Goal: Task Accomplishment & Management: Complete application form

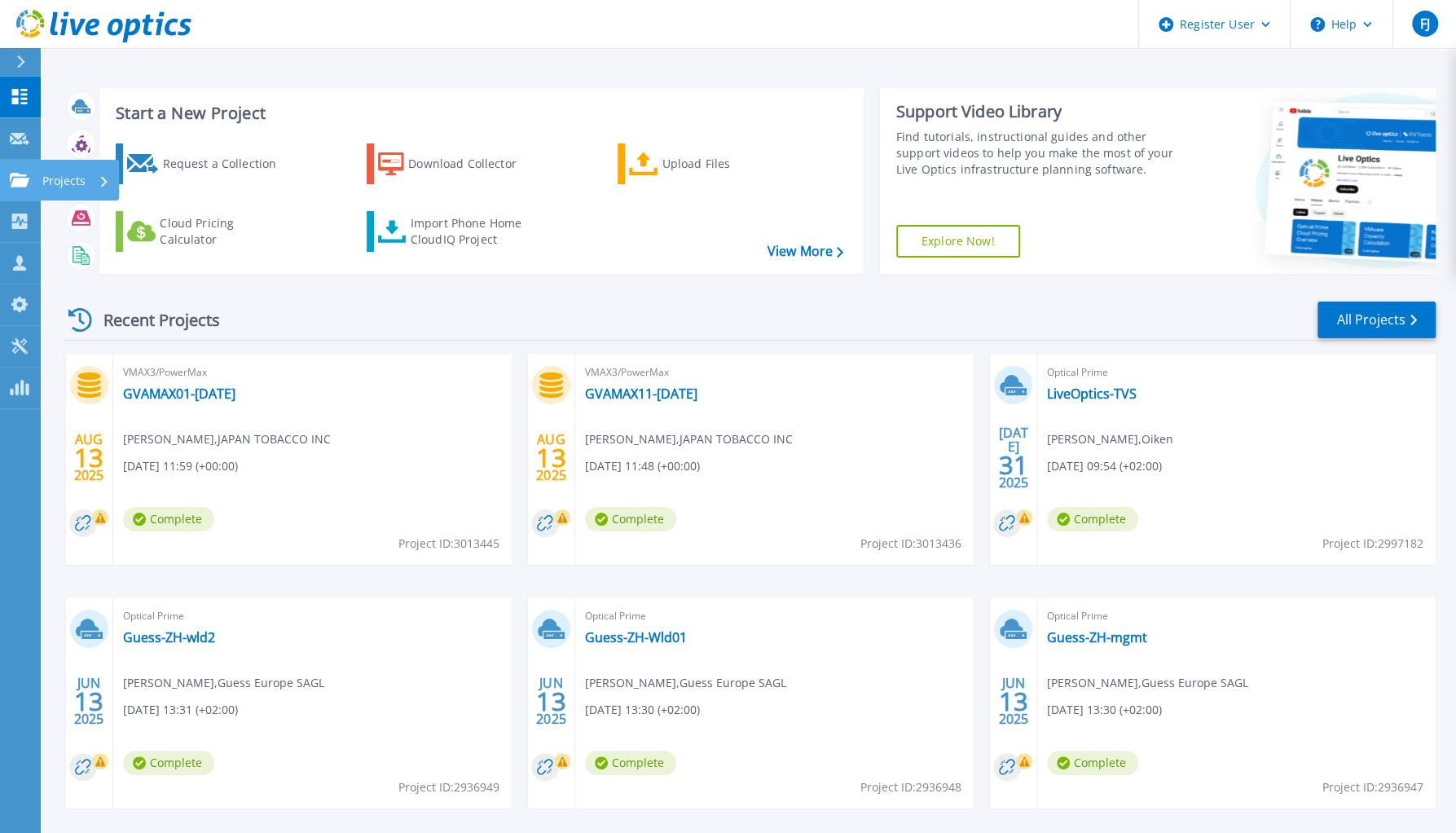
drag, startPoint x: 20, startPoint y: 167, endPoint x: 25, endPoint y: 173, distance: 7.8
click at [22, 171] on link "Projects Projects" at bounding box center [20, 180] width 40 height 41
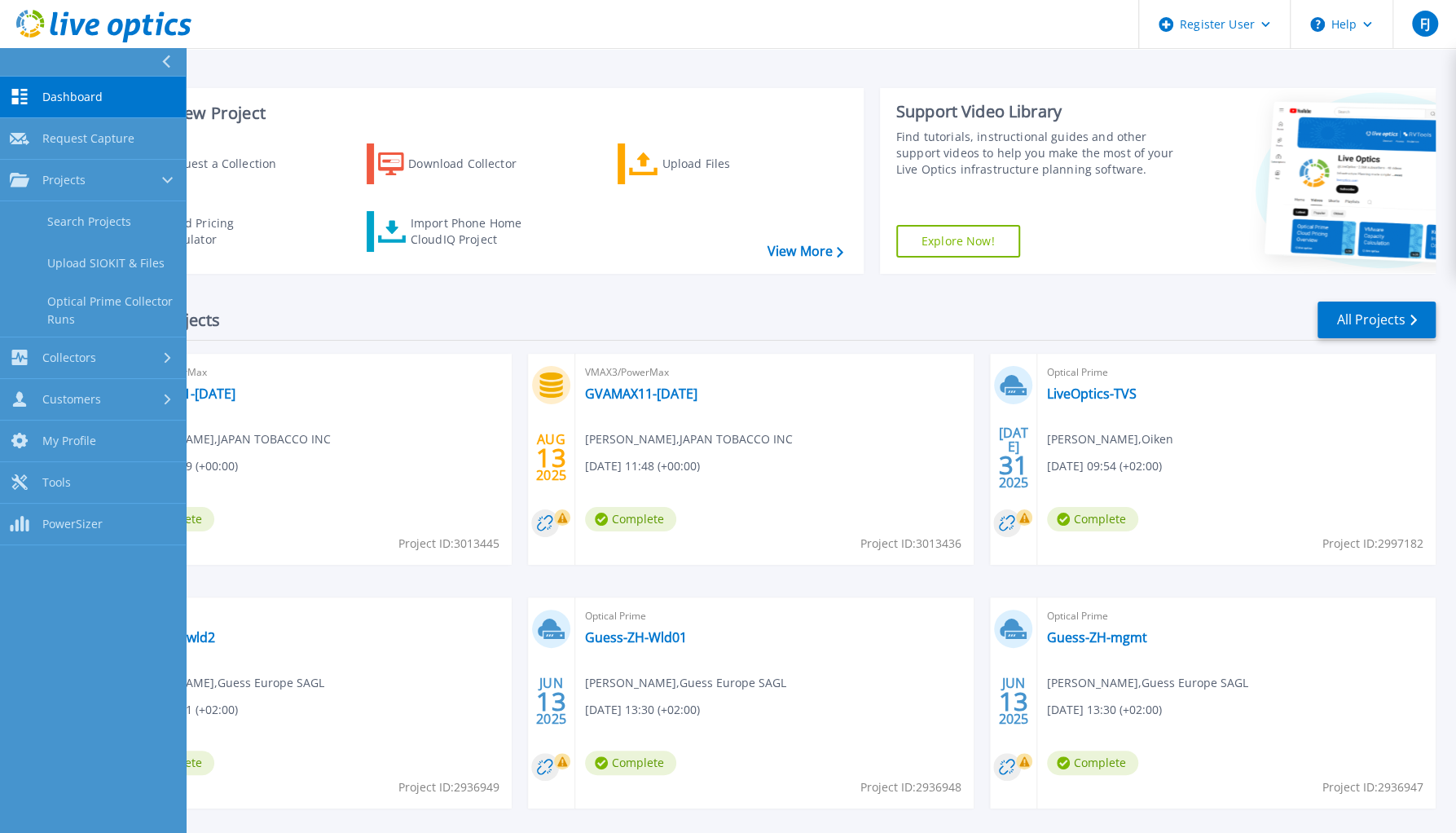
drag, startPoint x: 788, startPoint y: 303, endPoint x: 773, endPoint y: 304, distance: 15.0
click at [787, 303] on div "Recent Projects All Projects" at bounding box center [749, 320] width 1373 height 40
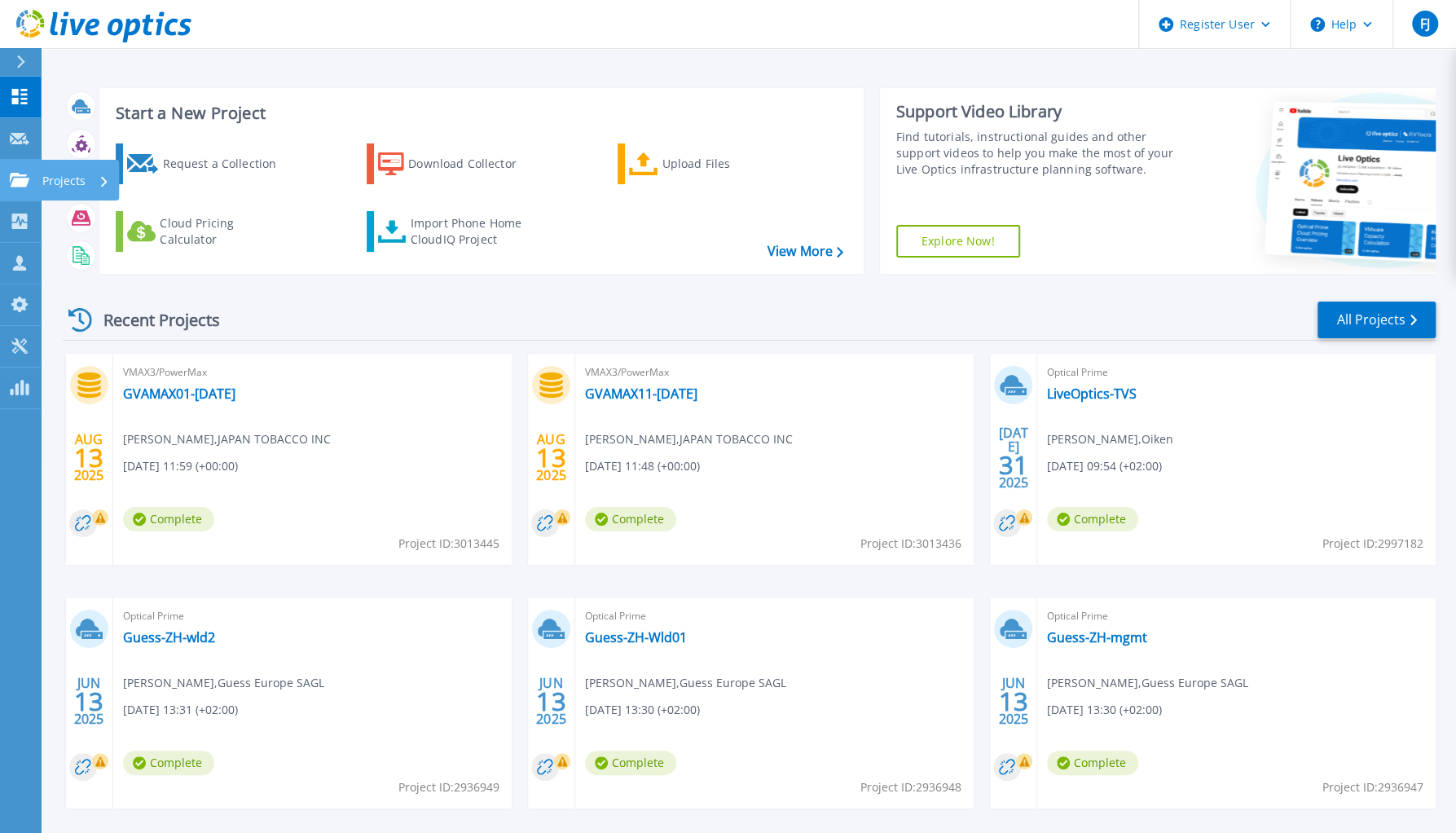
click at [35, 190] on link "Projects Projects" at bounding box center [20, 180] width 40 height 41
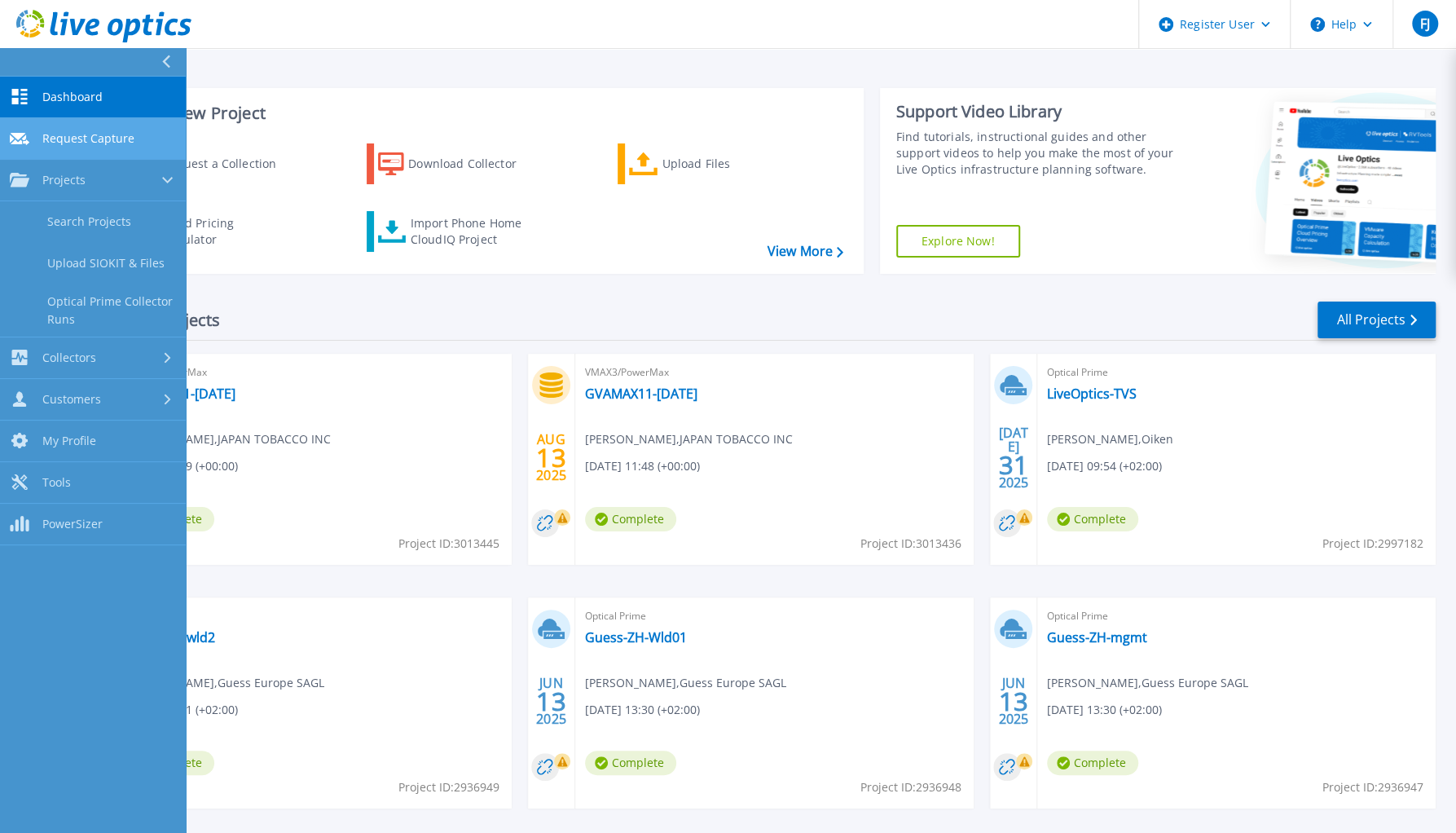
click at [15, 141] on icon at bounding box center [19, 139] width 20 height 12
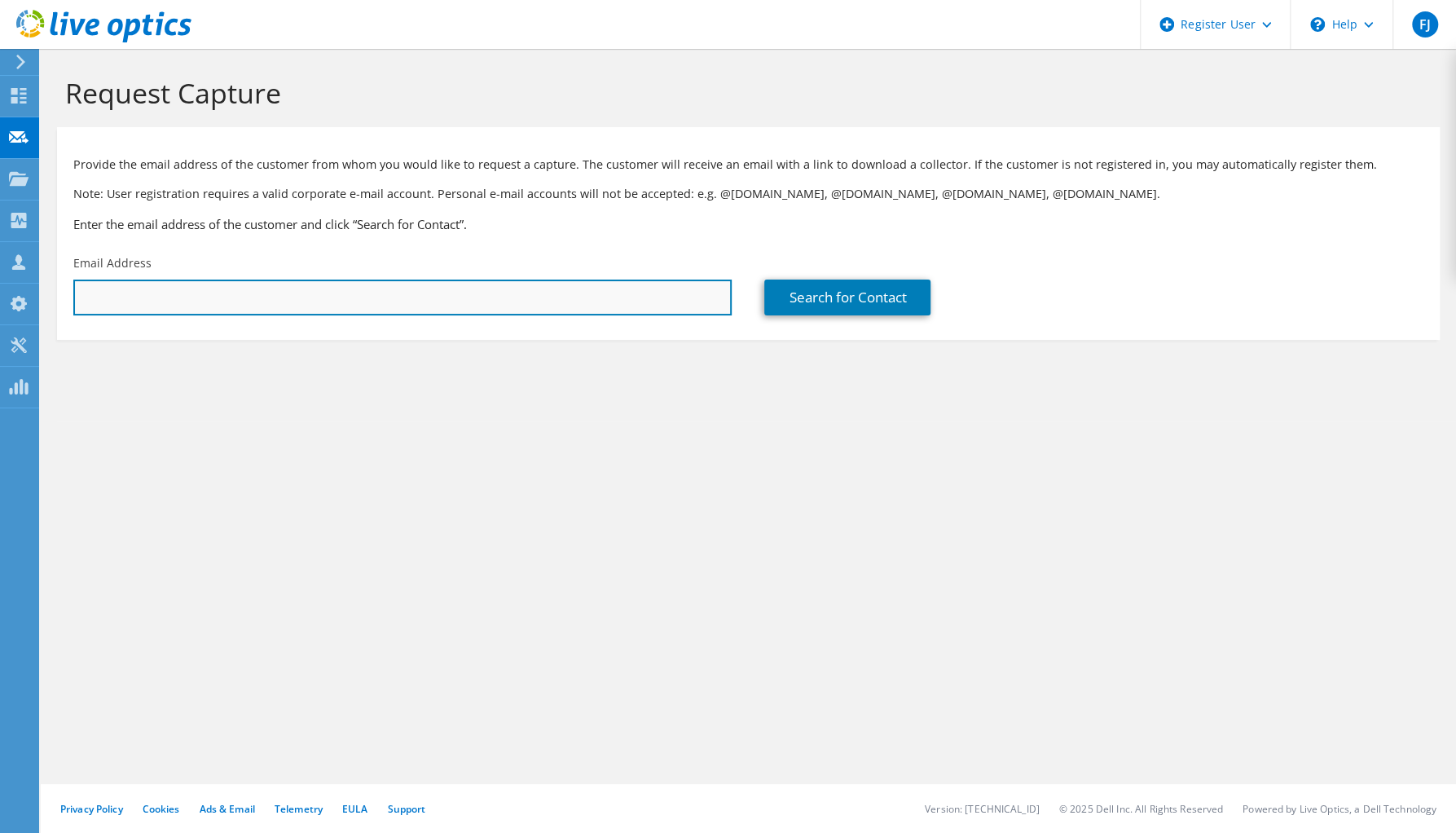
click at [268, 294] on input "text" at bounding box center [402, 297] width 659 height 36
type input "[PERSON_NAME][EMAIL_ADDRESS][DOMAIN_NAME]"
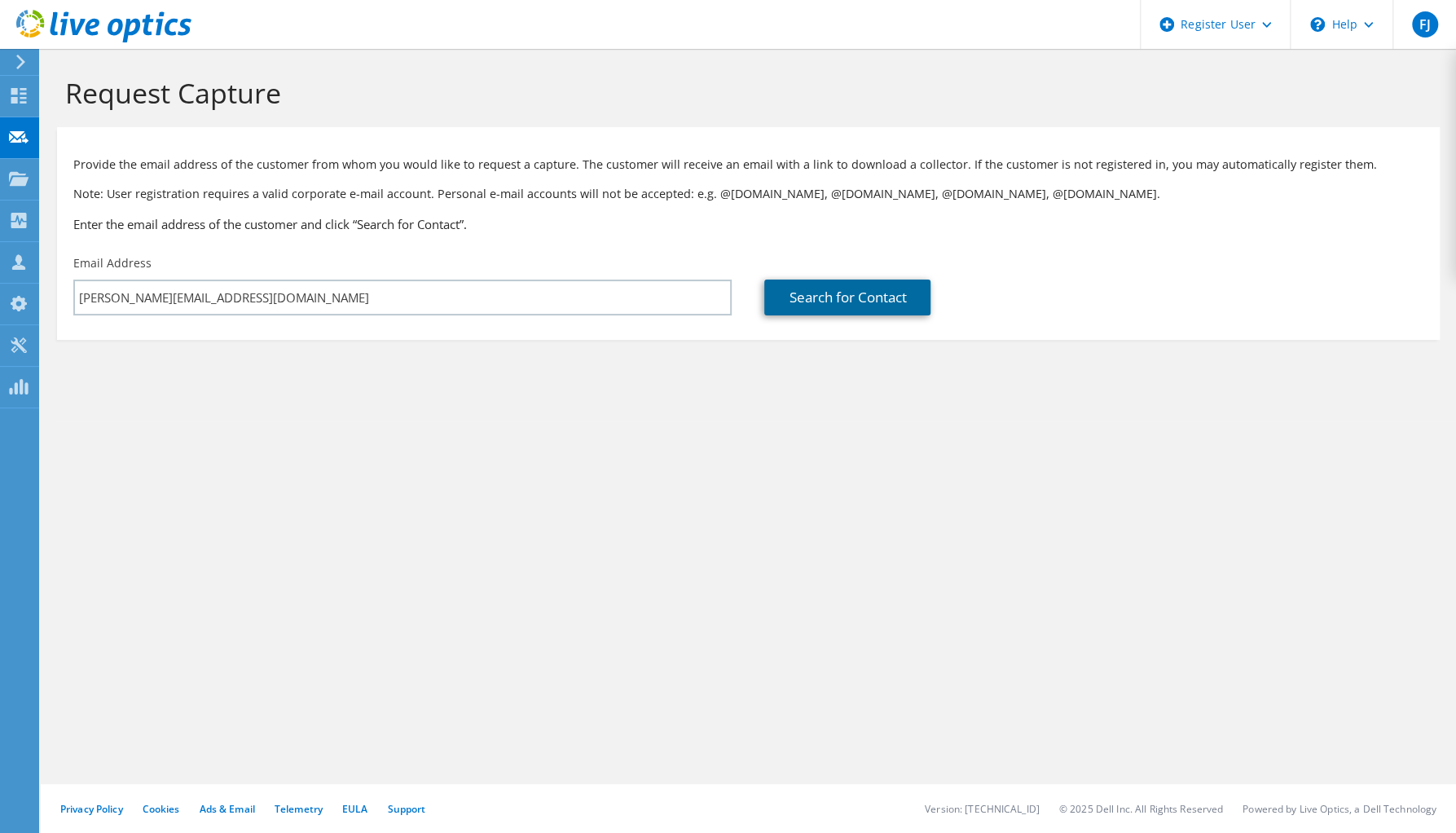
click at [868, 303] on link "Search for Contact" at bounding box center [847, 297] width 166 height 36
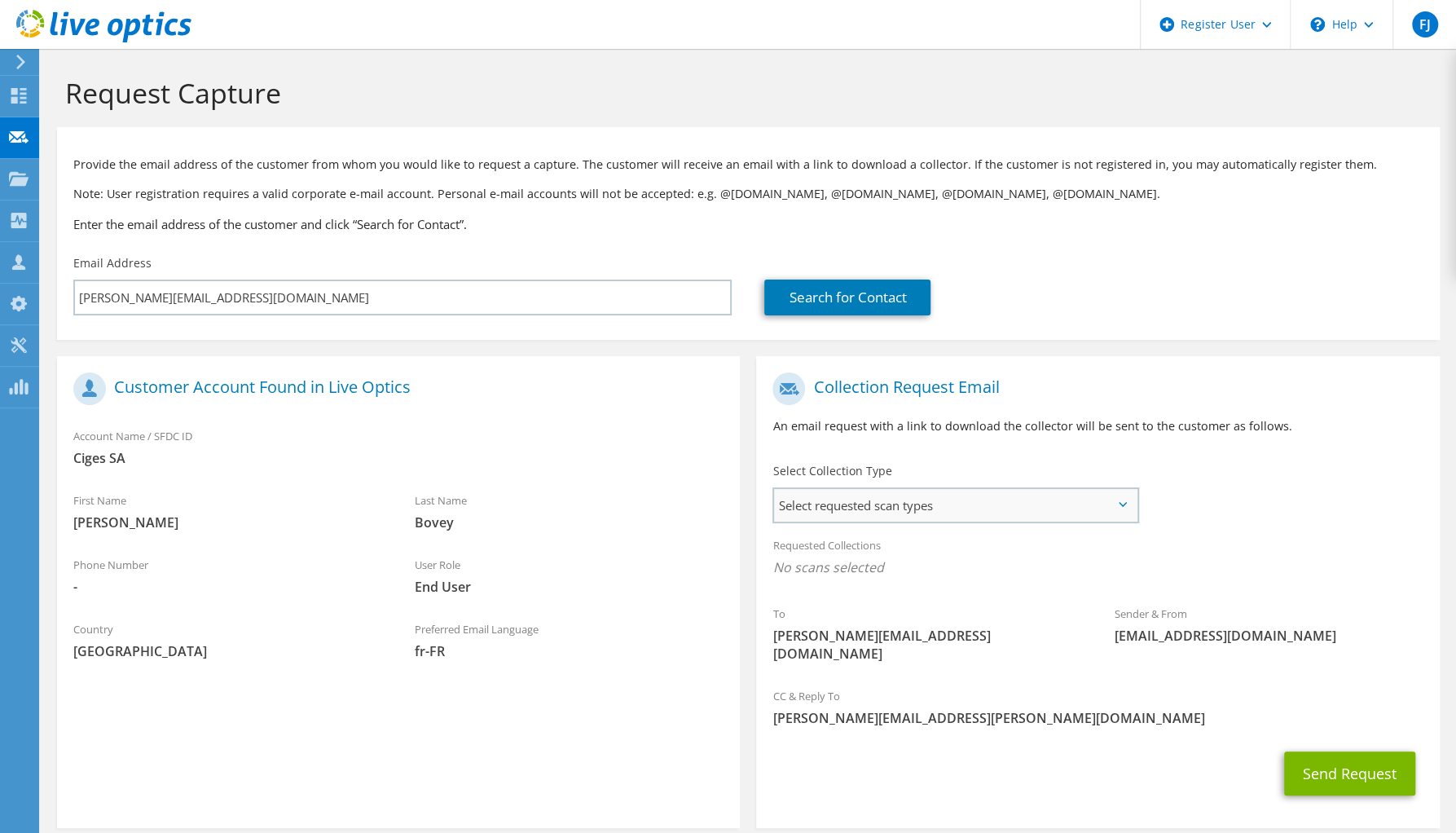
click at [927, 519] on span "Select requested scan types" at bounding box center [955, 505] width 363 height 33
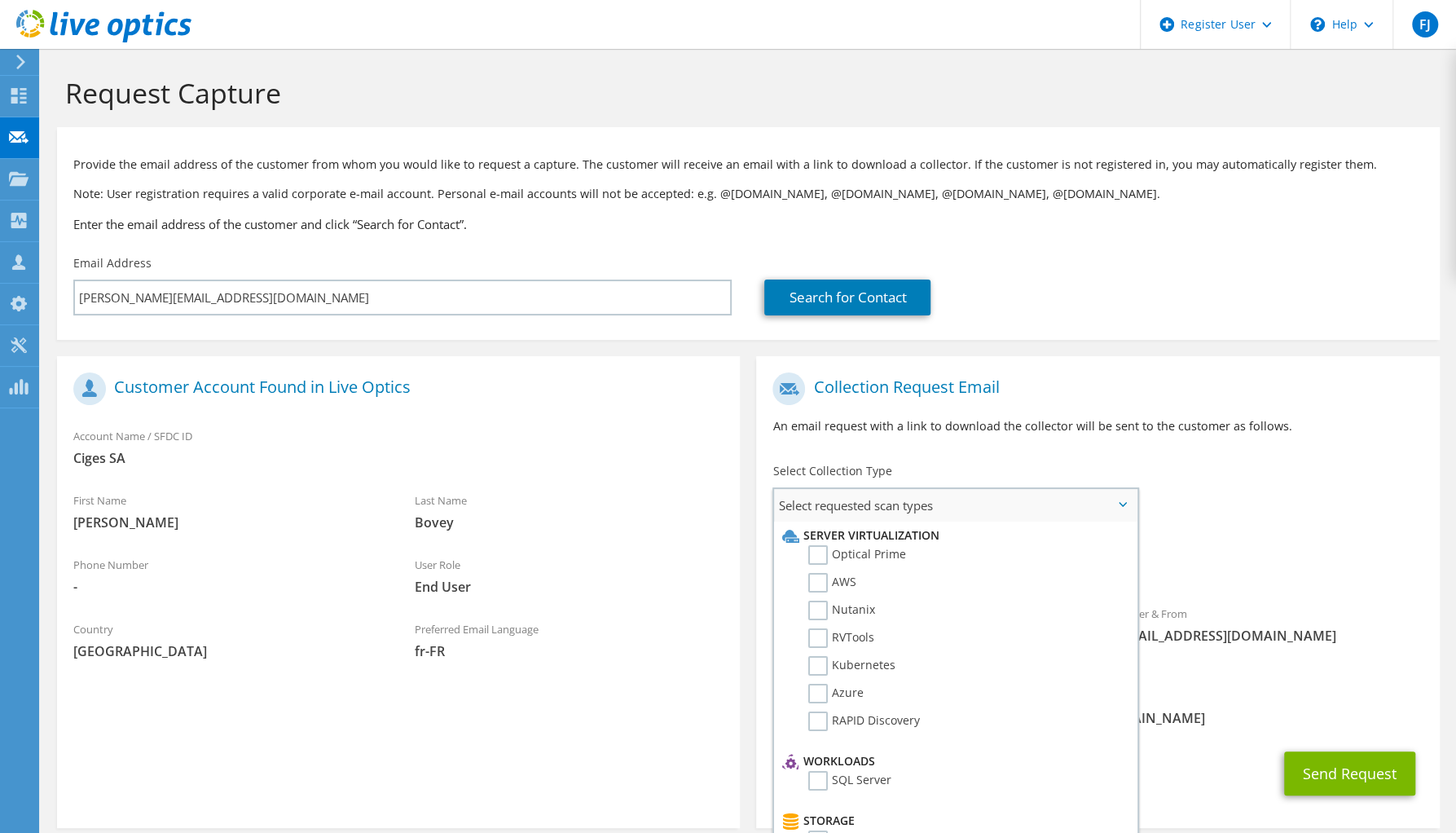
click at [922, 560] on li "Optical Prime" at bounding box center [953, 559] width 350 height 28
click at [817, 553] on label "Optical Prime" at bounding box center [857, 555] width 97 height 20
click at [0, 0] on input "Optical Prime" at bounding box center [0, 0] width 0 height 0
click at [822, 634] on label "RVTools" at bounding box center [841, 637] width 66 height 20
click at [0, 0] on input "RVTools" at bounding box center [0, 0] width 0 height 0
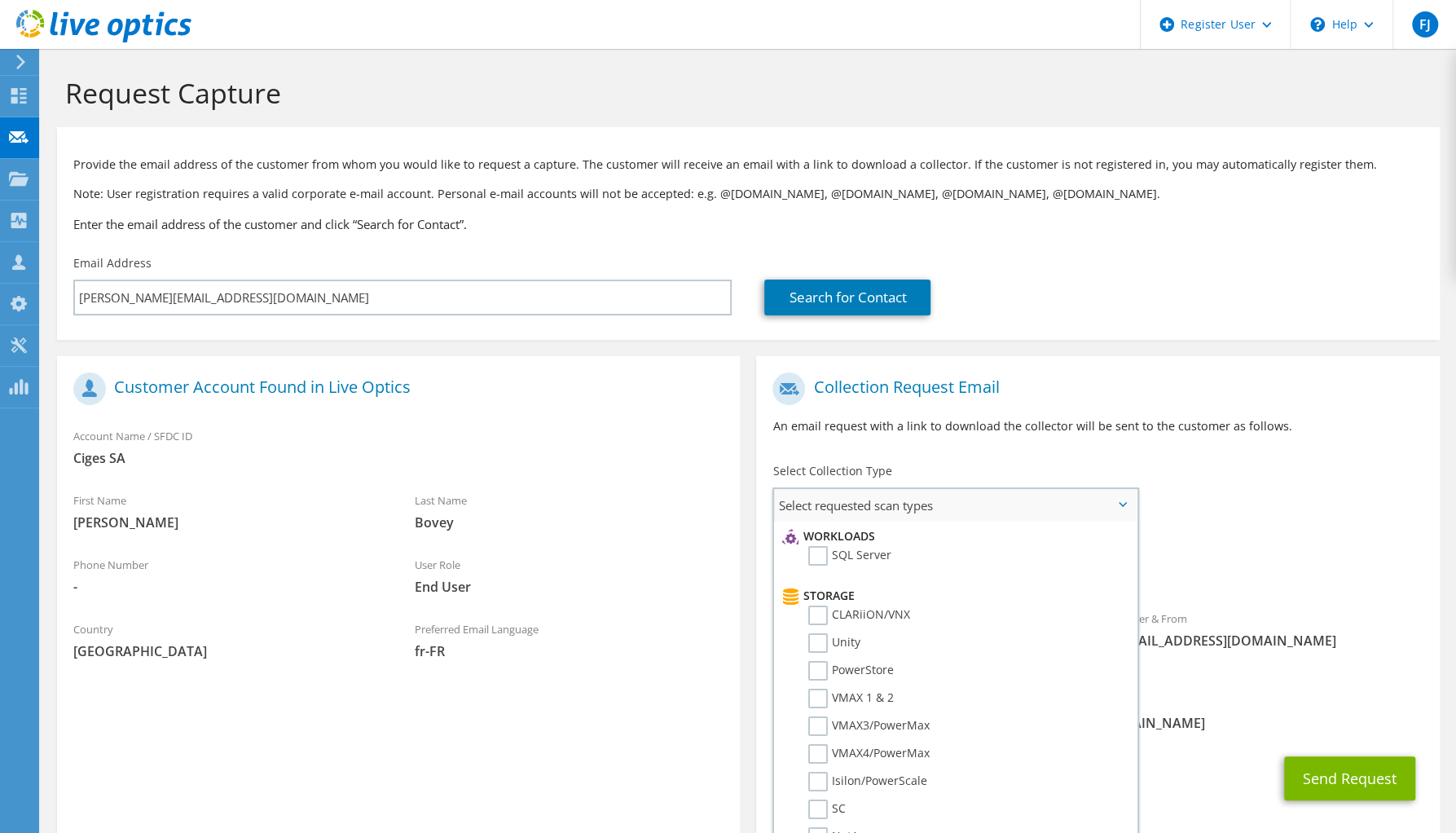
scroll to position [245, 0]
click at [811, 534] on label "SQL Server" at bounding box center [850, 536] width 83 height 20
click at [0, 0] on input "SQL Server" at bounding box center [0, 0] width 0 height 0
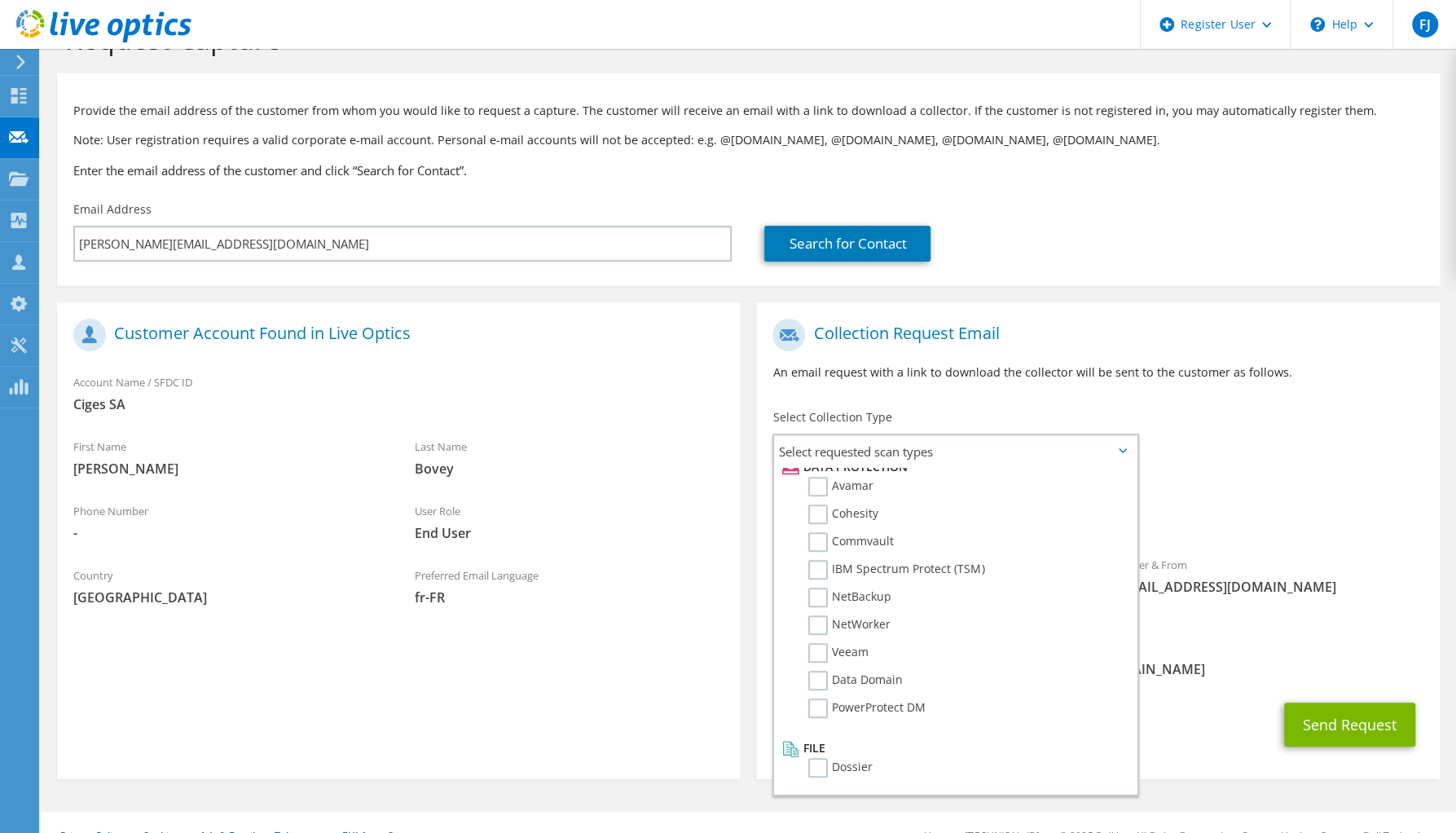
scroll to position [65, 0]
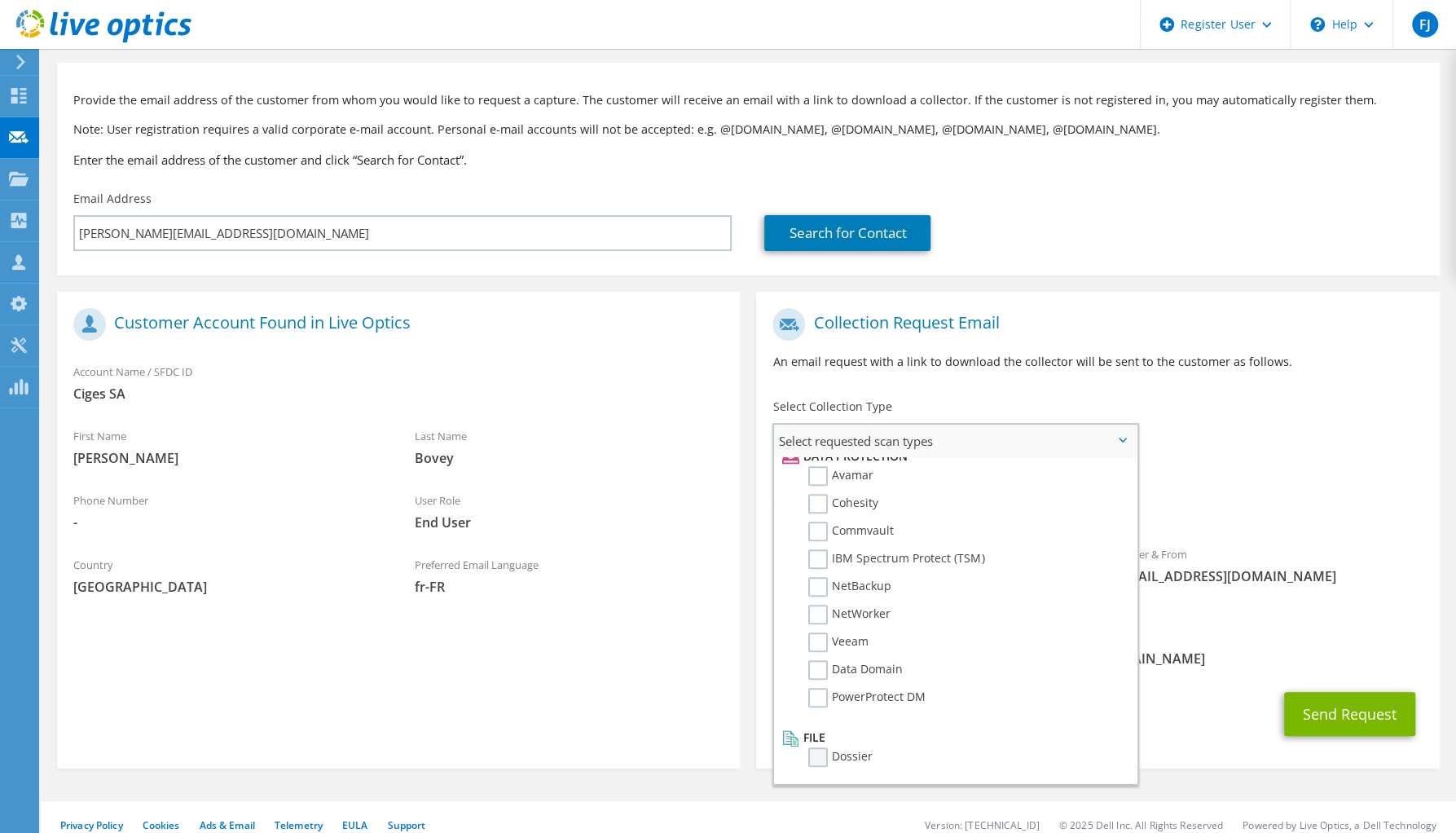
drag, startPoint x: 818, startPoint y: 768, endPoint x: 840, endPoint y: 765, distance: 22.2
click at [818, 767] on li "Dossier" at bounding box center [953, 761] width 350 height 28
drag, startPoint x: 822, startPoint y: 758, endPoint x: 930, endPoint y: 744, distance: 108.9
click at [822, 758] on label "Dossier" at bounding box center [840, 756] width 65 height 20
click at [0, 0] on input "Dossier" at bounding box center [0, 0] width 0 height 0
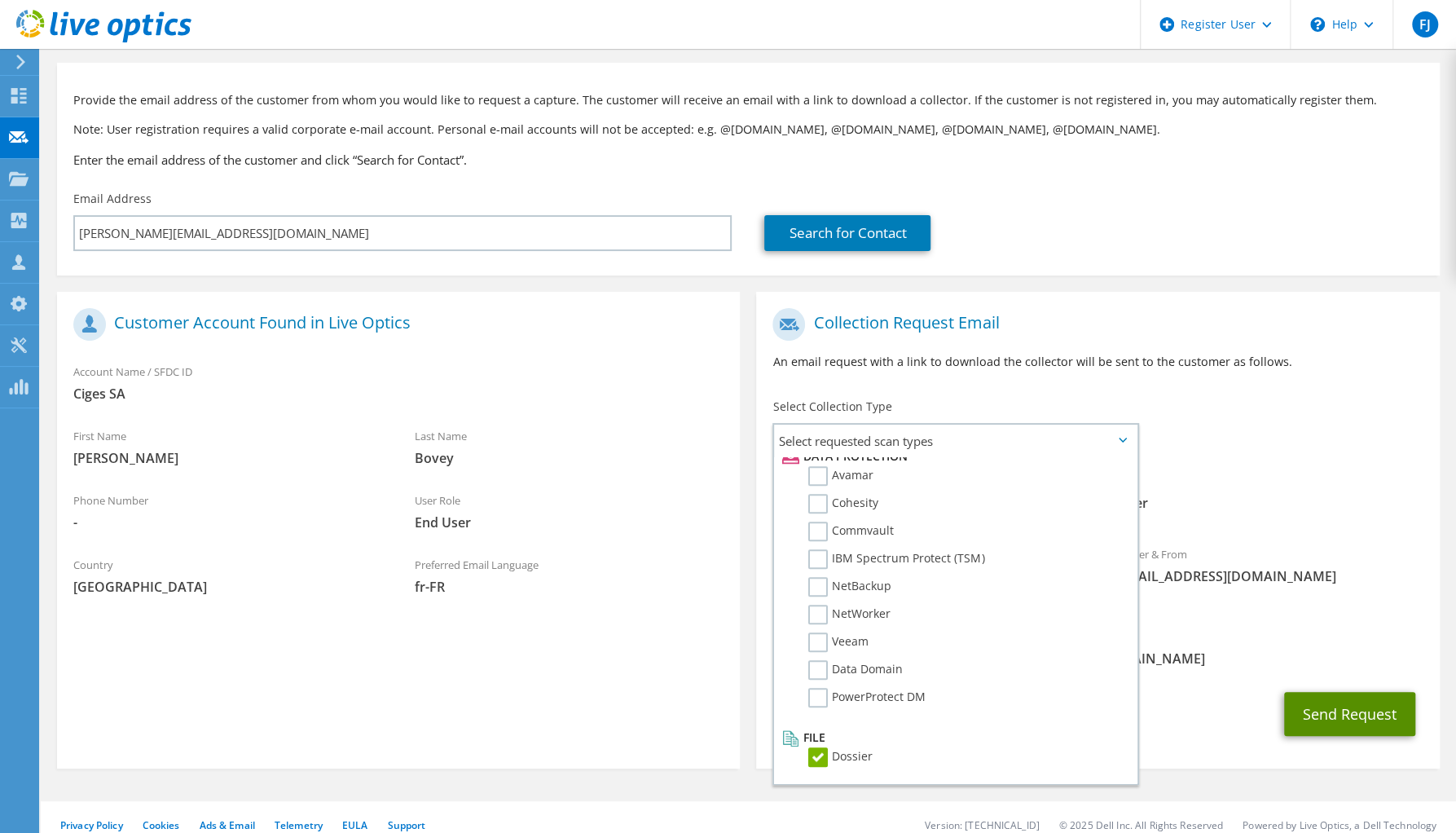
click at [1322, 694] on button "Send Request" at bounding box center [1350, 713] width 131 height 44
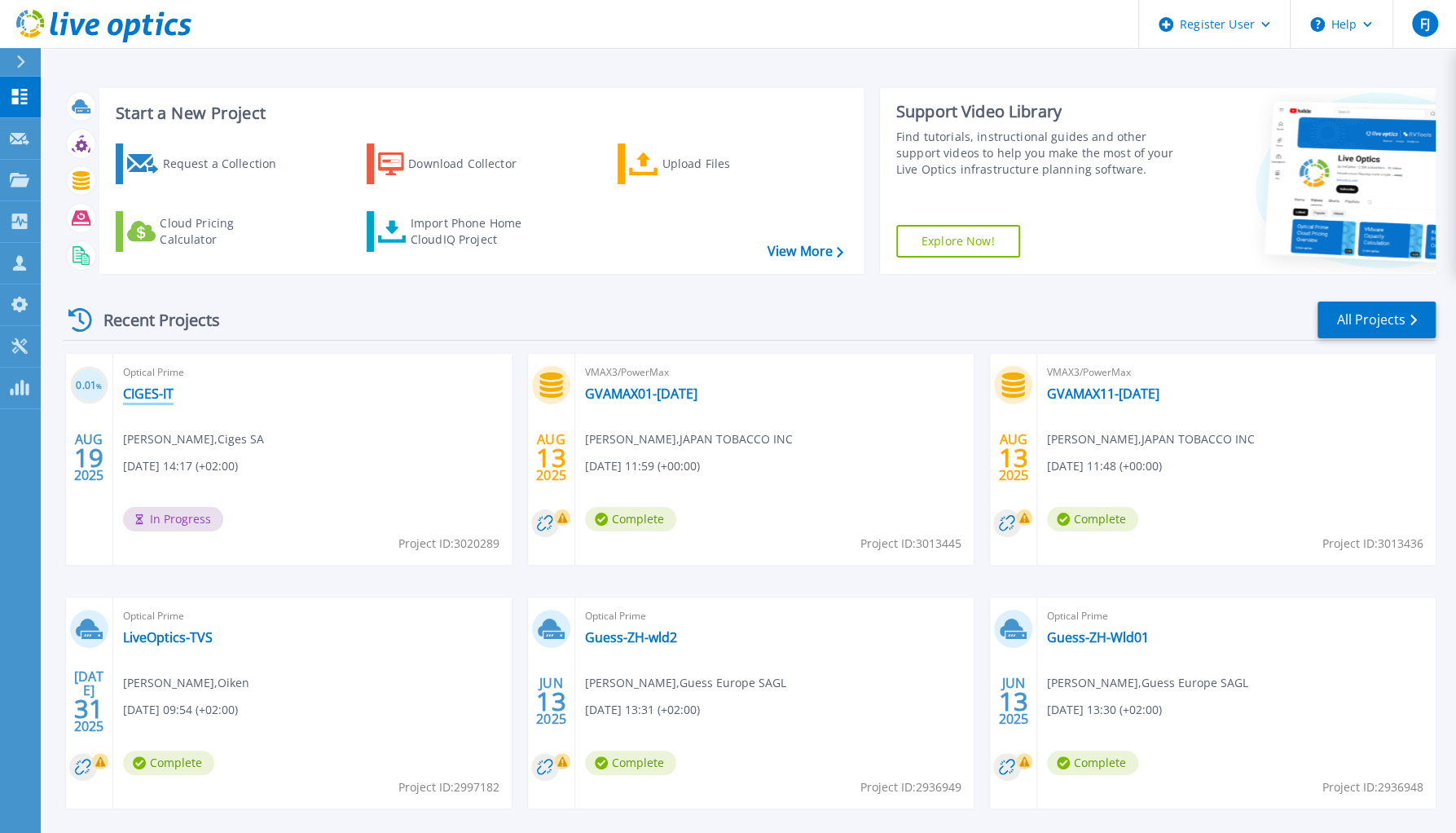
click at [155, 397] on link "CIGES-IT" at bounding box center [148, 393] width 51 height 16
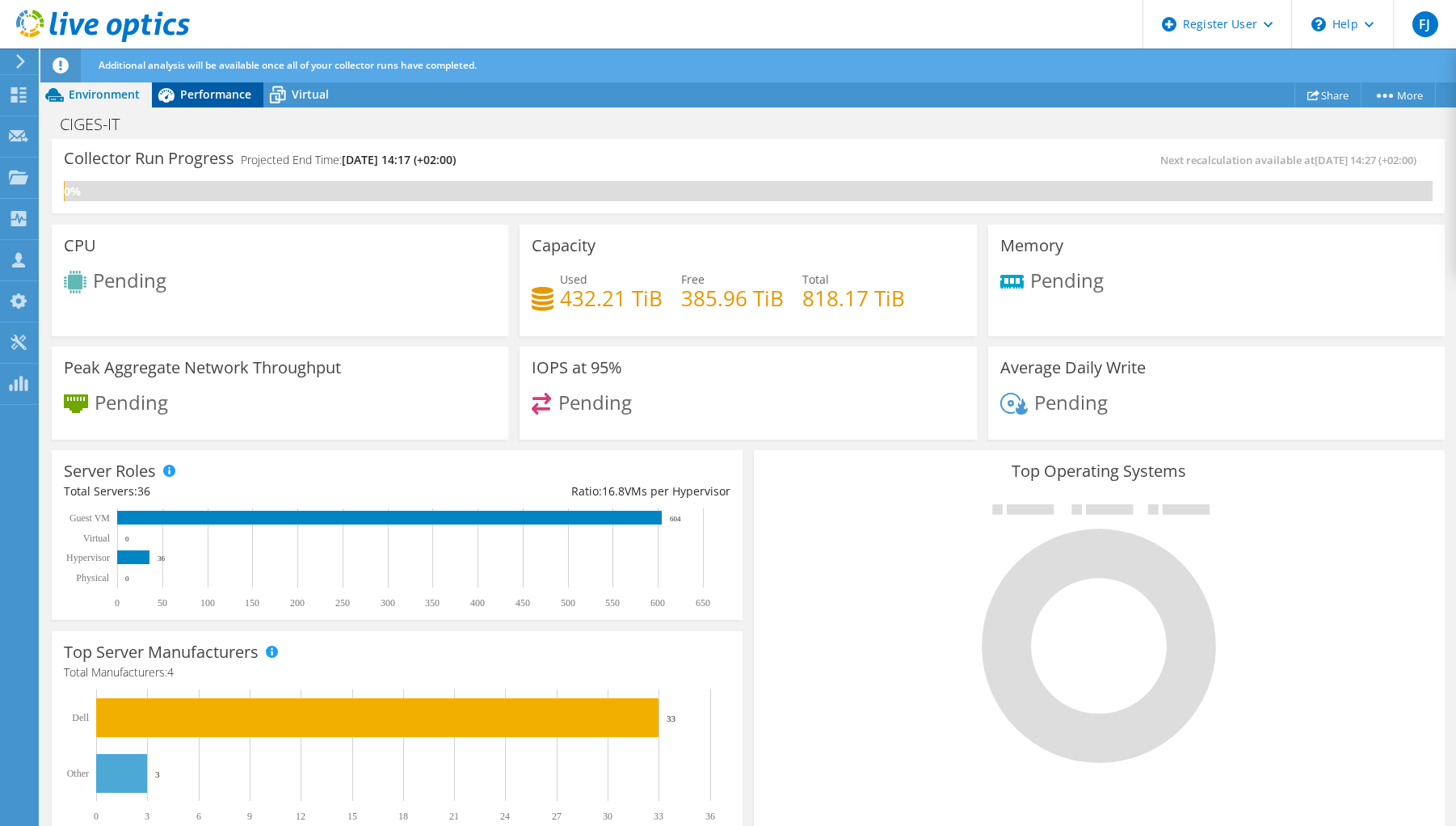
click at [192, 91] on span "Performance" at bounding box center [216, 94] width 72 height 16
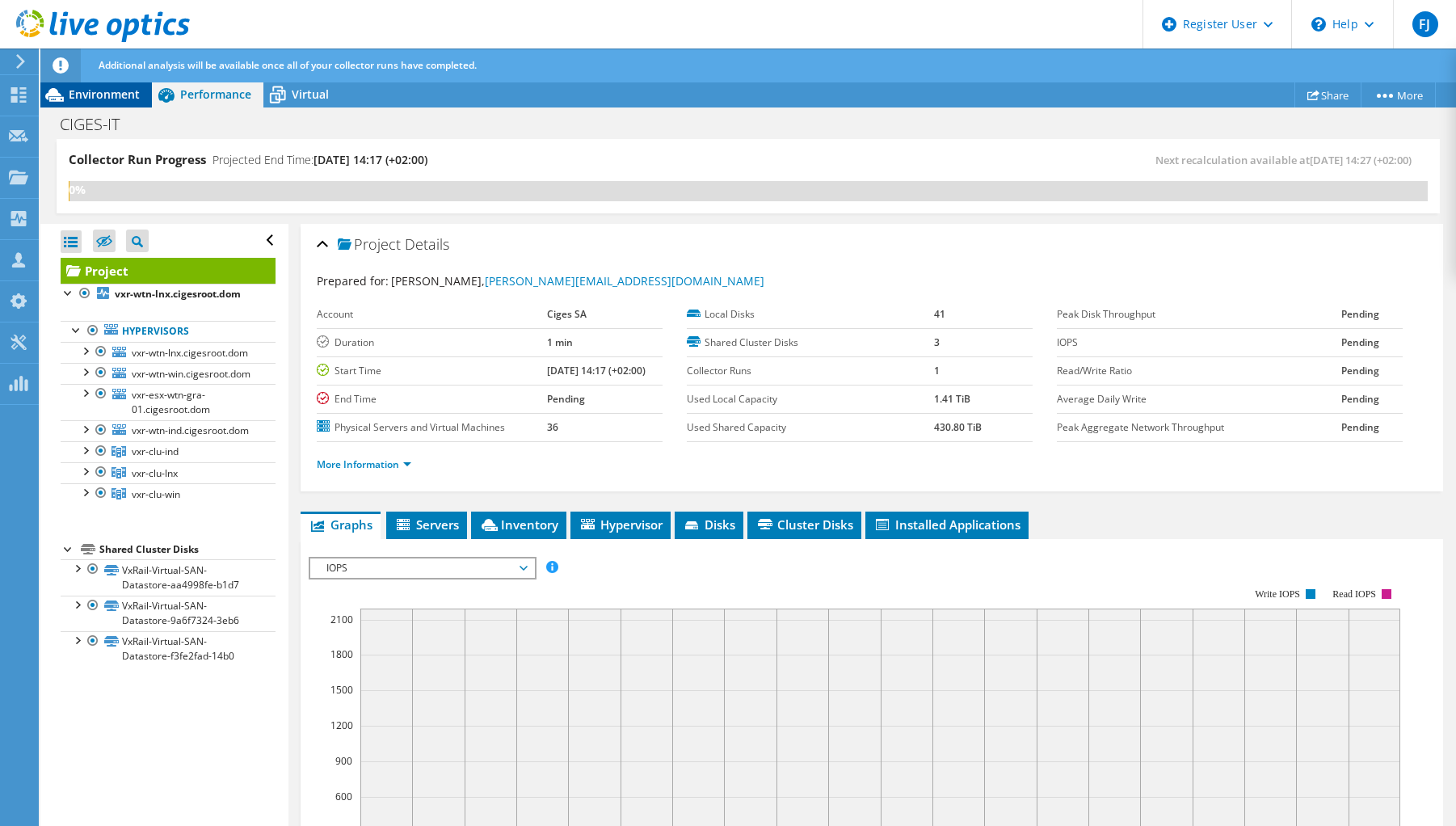
click at [138, 91] on span "Environment" at bounding box center [104, 94] width 72 height 16
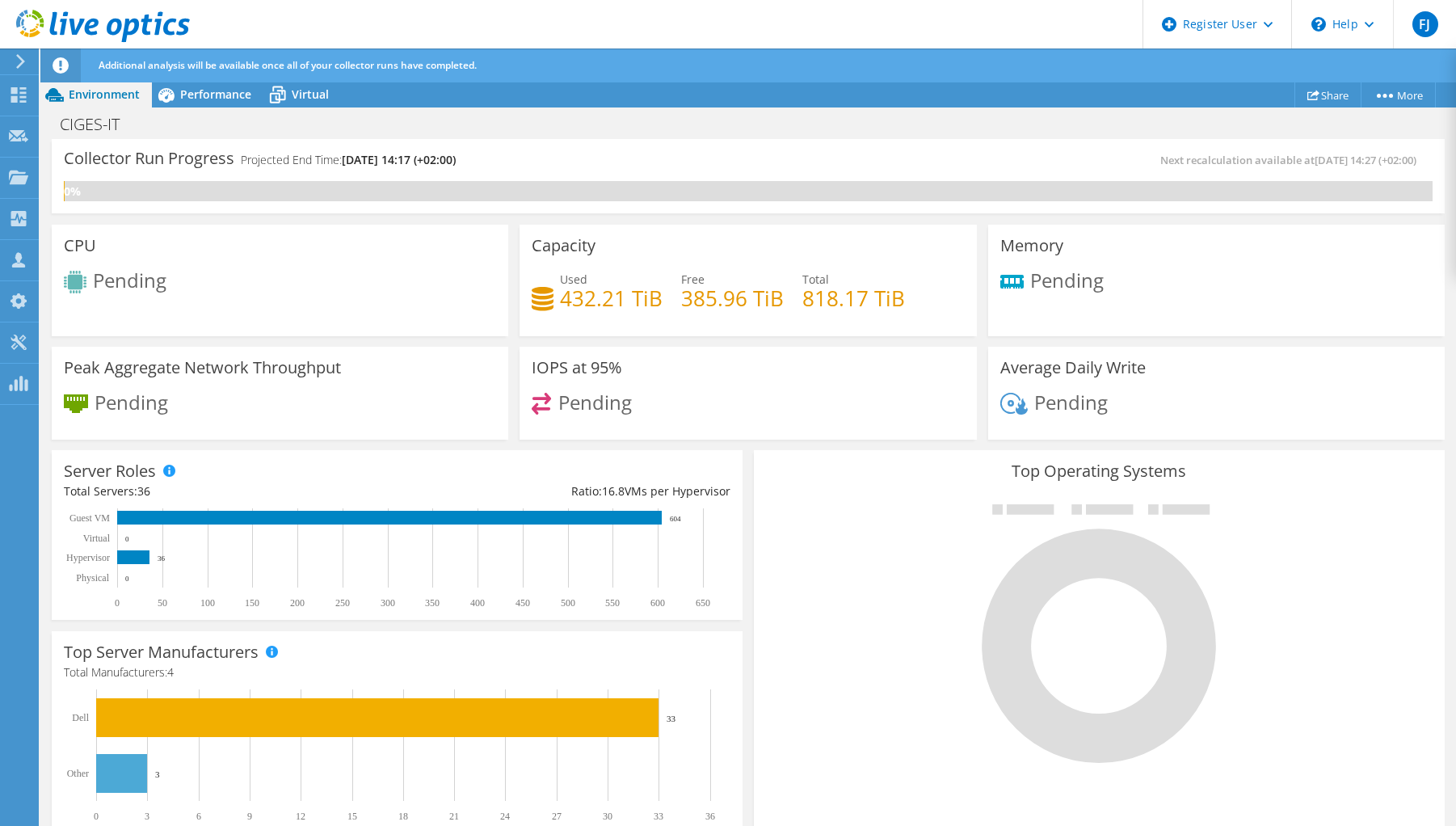
drag, startPoint x: 1226, startPoint y: 504, endPoint x: 1264, endPoint y: 406, distance: 105.1
click at [1227, 502] on div at bounding box center [1098, 632] width 666 height 272
